Goal: Transaction & Acquisition: Purchase product/service

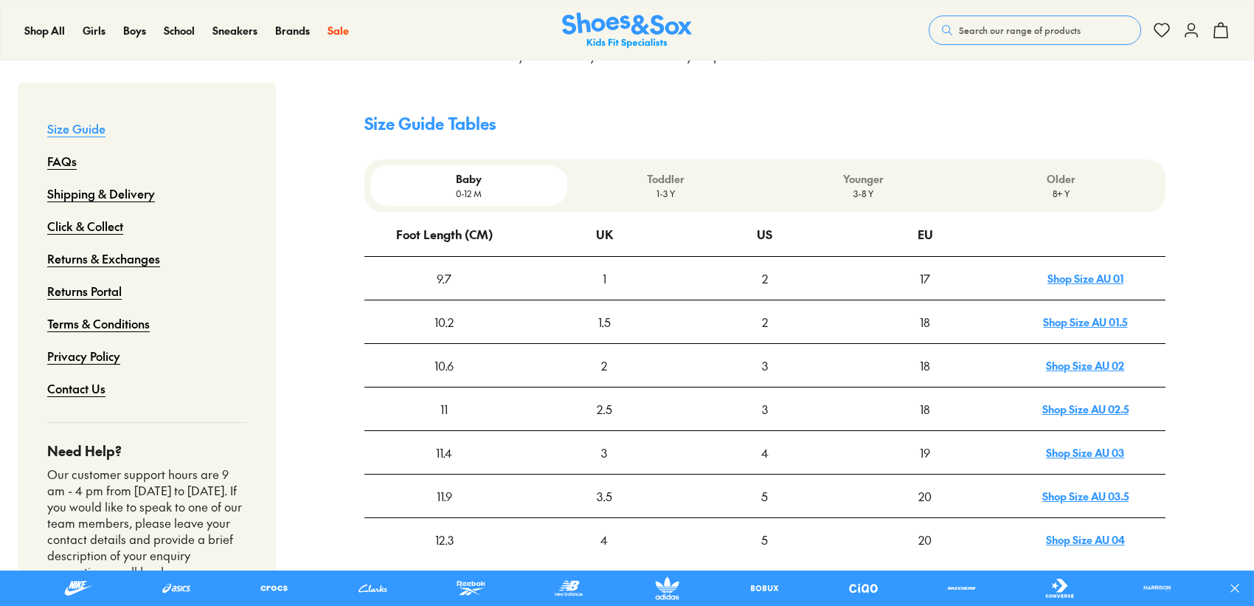
scroll to position [443, 0]
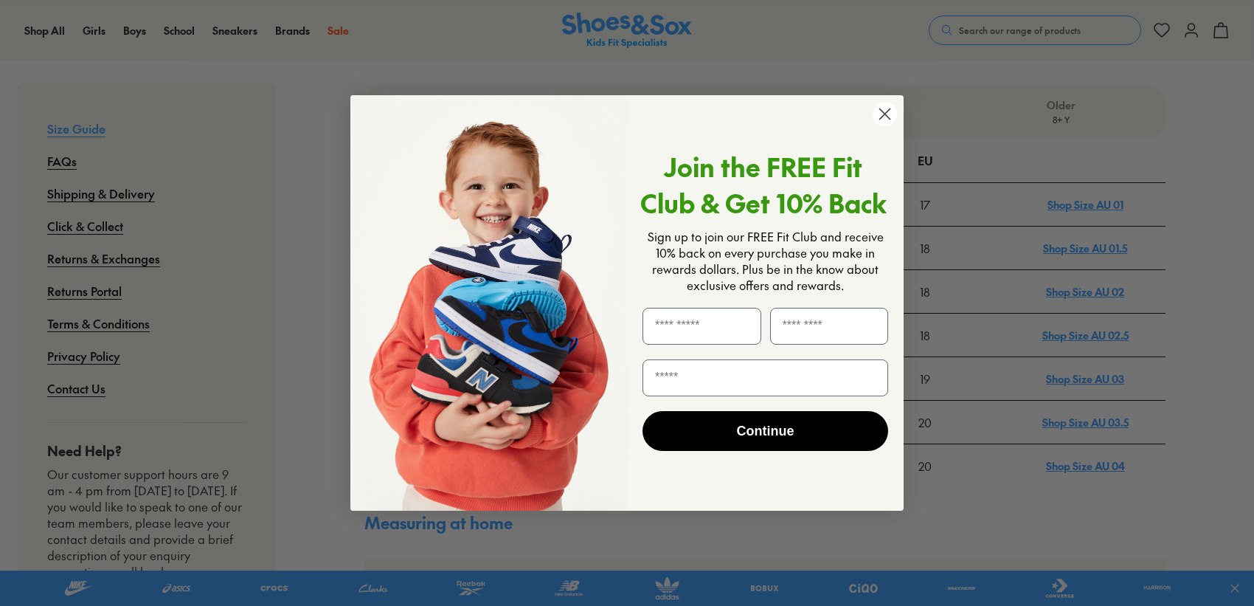
click at [885, 119] on circle "Close dialog" at bounding box center [884, 114] width 24 height 24
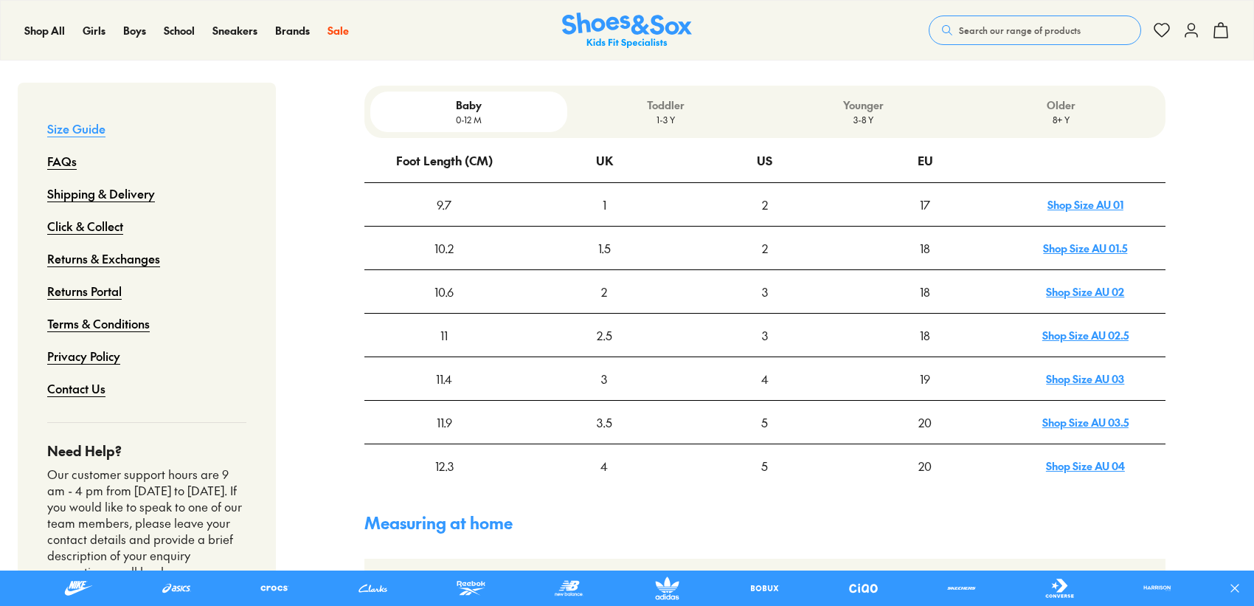
click at [863, 113] on p "3-8 Y" at bounding box center [864, 119] width 186 height 13
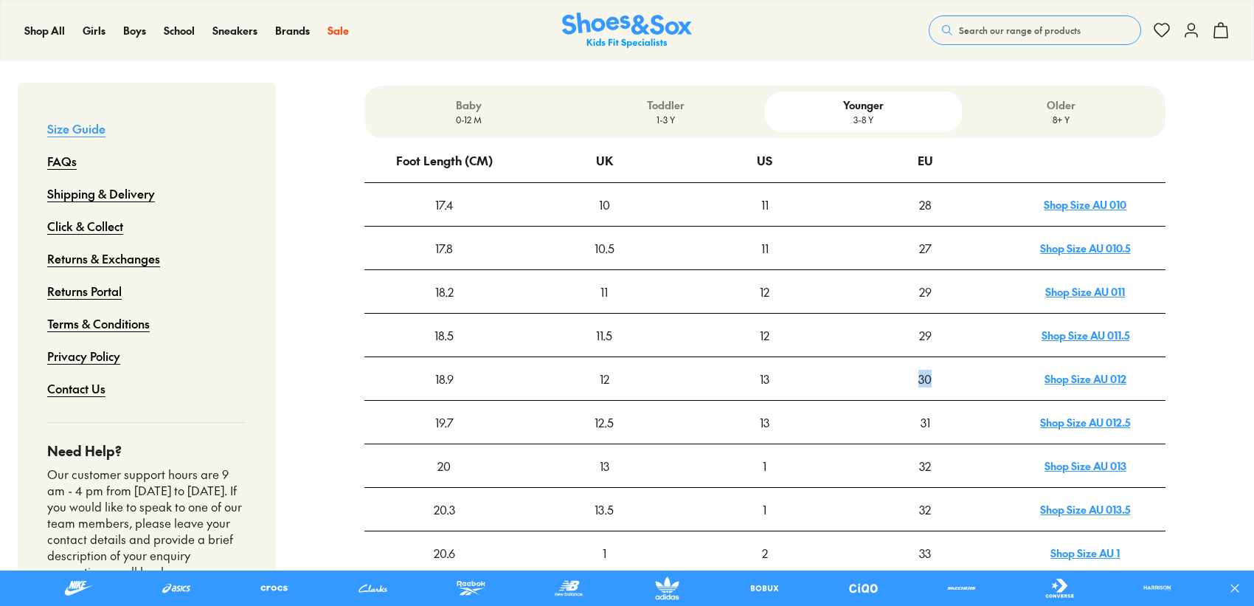
drag, startPoint x: 935, startPoint y: 360, endPoint x: 900, endPoint y: 358, distance: 35.5
click at [900, 358] on div "30" at bounding box center [924, 378] width 159 height 41
drag, startPoint x: 816, startPoint y: 507, endPoint x: 820, endPoint y: 499, distance: 8.2
click at [817, 506] on div "1" at bounding box center [764, 508] width 159 height 41
drag, startPoint x: 937, startPoint y: 490, endPoint x: 927, endPoint y: 490, distance: 10.3
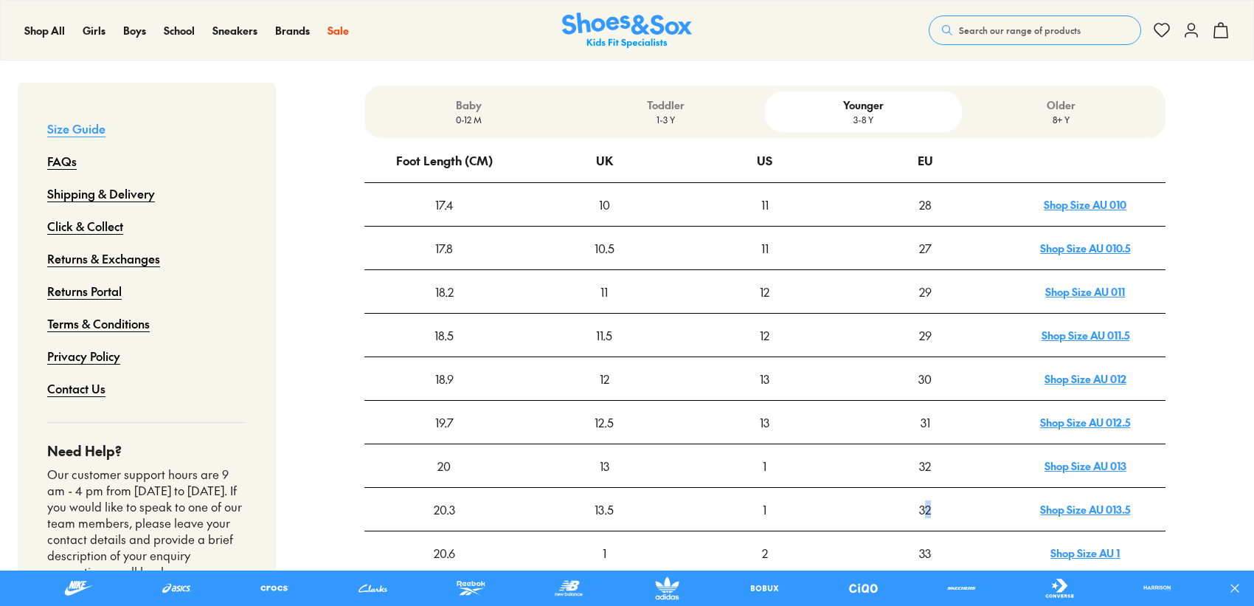
click at [927, 490] on div "32" at bounding box center [924, 508] width 159 height 41
click at [791, 488] on div "1" at bounding box center [764, 508] width 159 height 41
drag, startPoint x: 933, startPoint y: 451, endPoint x: 919, endPoint y: 450, distance: 14.1
click at [919, 450] on div "32" at bounding box center [924, 465] width 159 height 41
drag, startPoint x: 617, startPoint y: 448, endPoint x: 594, endPoint y: 445, distance: 23.1
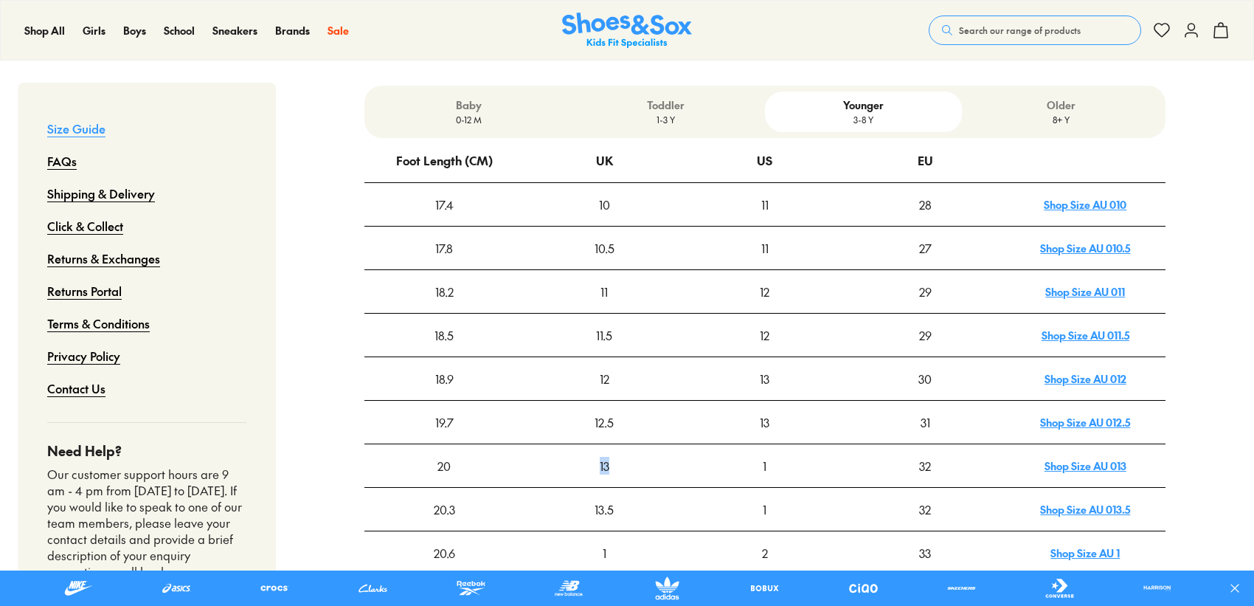
click at [594, 445] on div "13" at bounding box center [604, 465] width 159 height 41
drag, startPoint x: 594, startPoint y: 445, endPoint x: 531, endPoint y: 448, distance: 62.8
click at [531, 453] on div "13" at bounding box center [604, 465] width 159 height 41
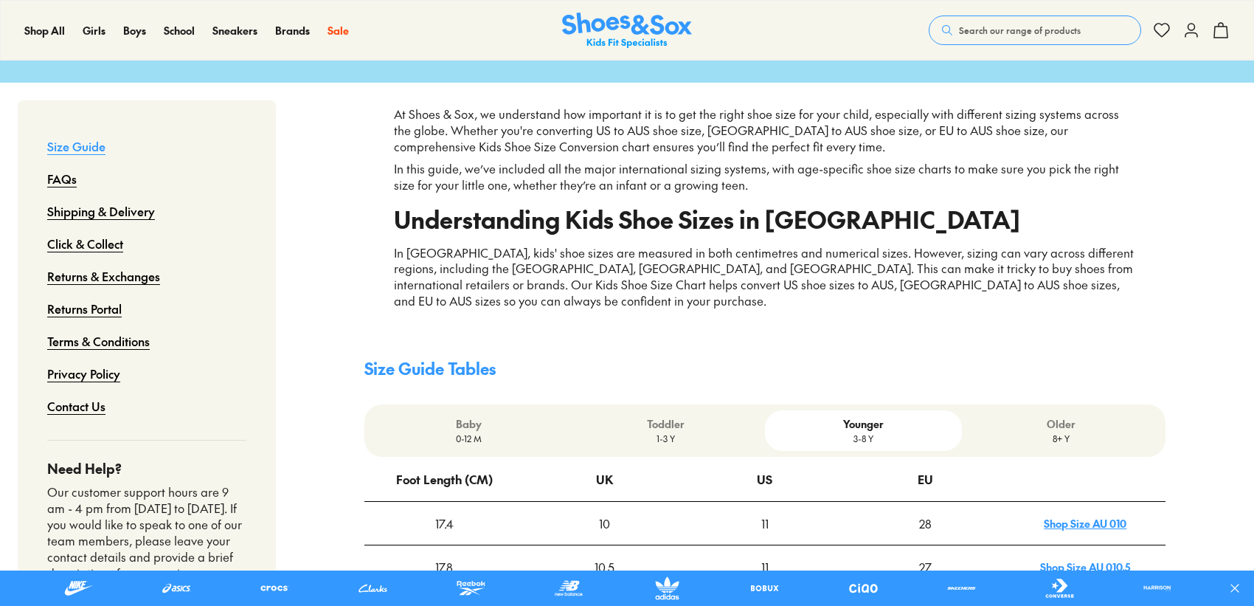
scroll to position [0, 0]
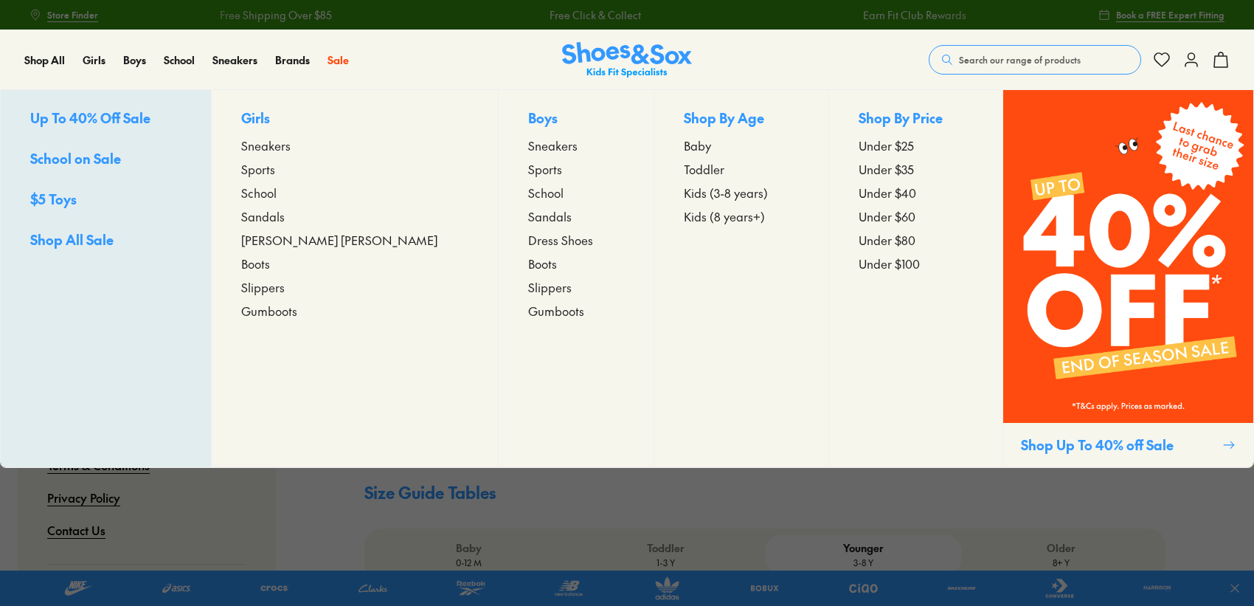
click at [528, 310] on span "Gumboots" at bounding box center [556, 311] width 56 height 18
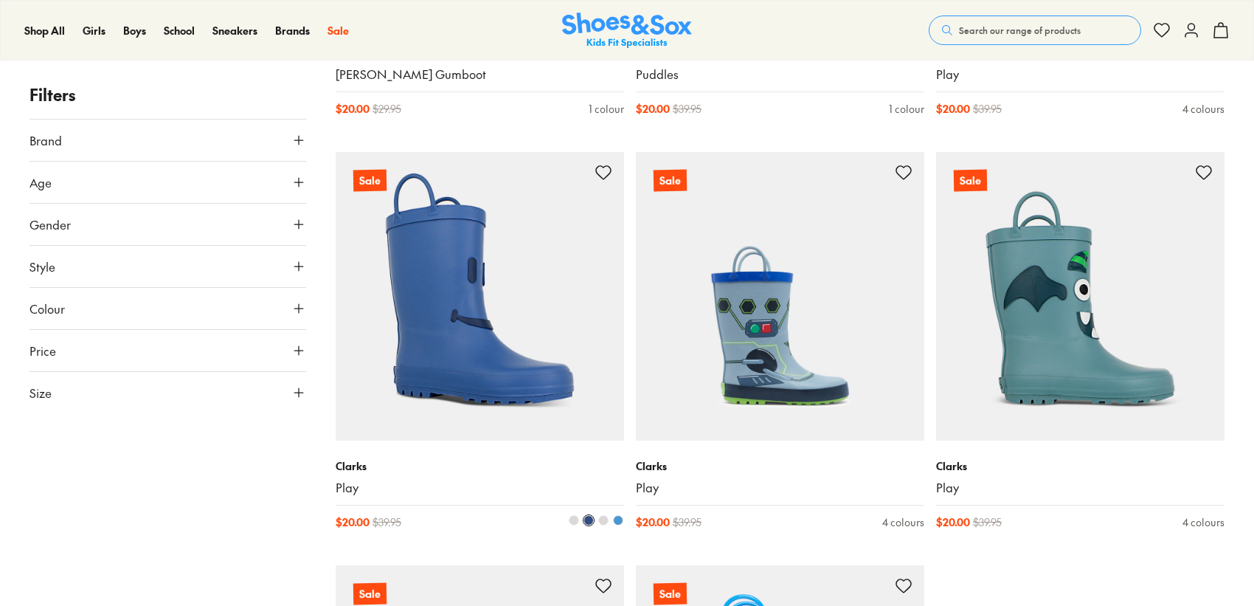
scroll to position [664, 0]
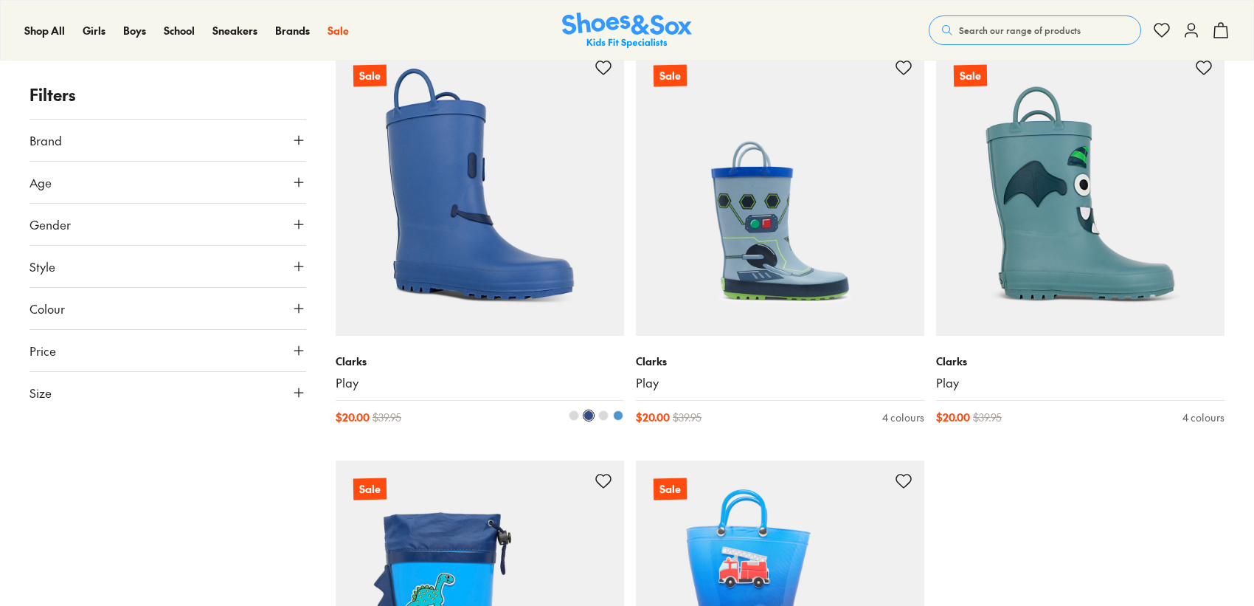
click at [469, 237] on img at bounding box center [480, 191] width 288 height 288
